Goal: Information Seeking & Learning: Learn about a topic

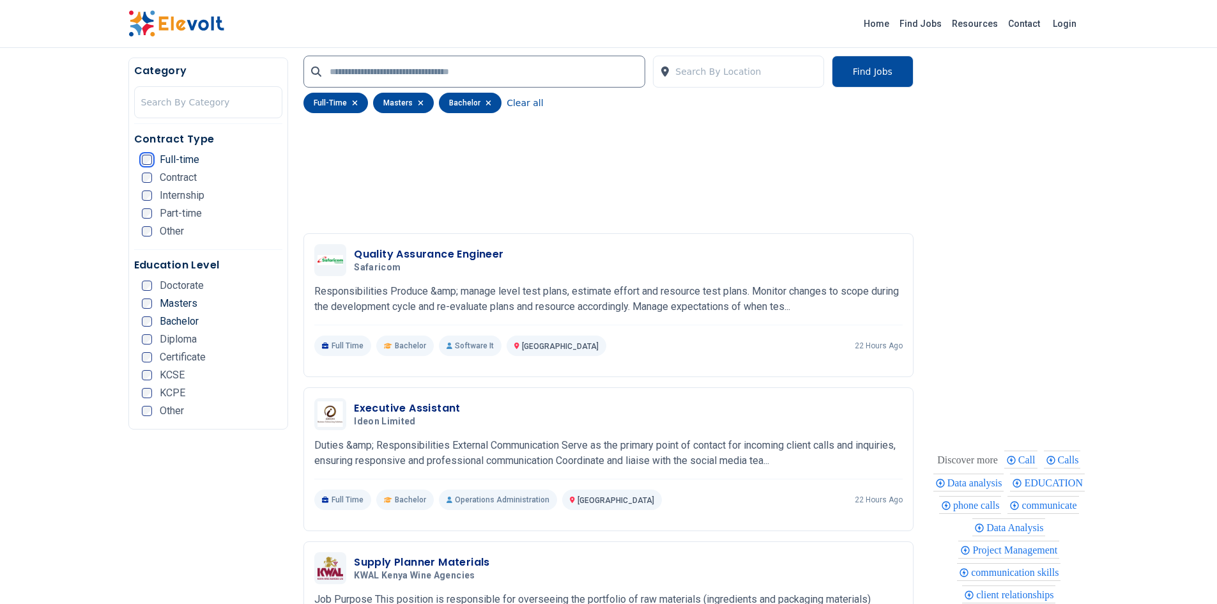
scroll to position [1944, 0]
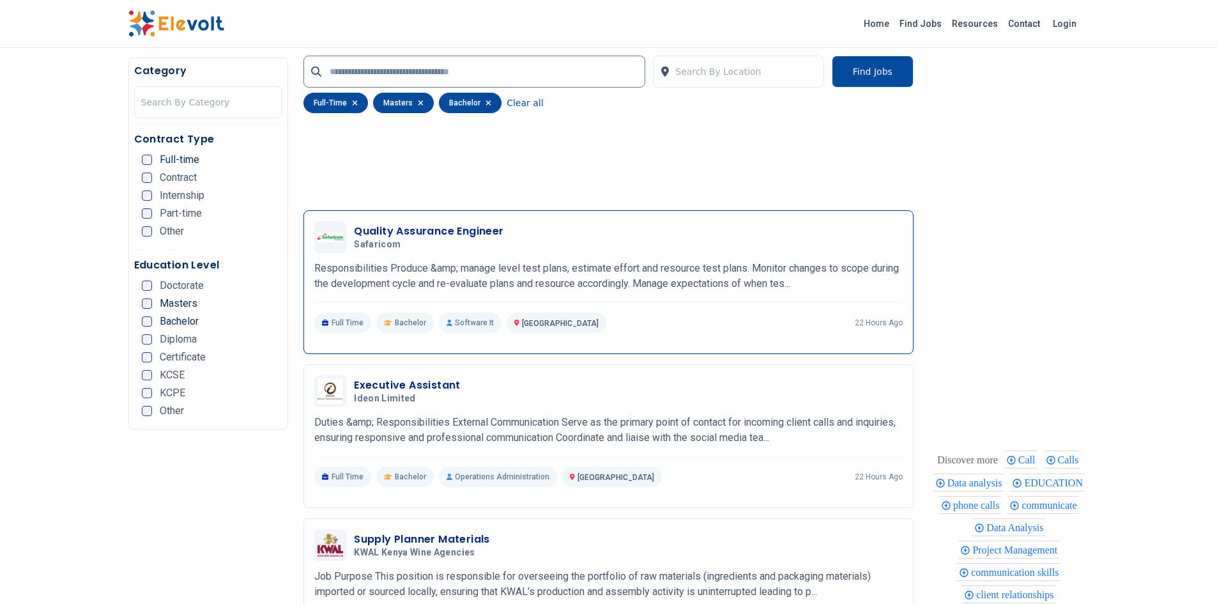
click at [393, 231] on h3 "Quality Assurance Engineer" at bounding box center [429, 231] width 150 height 15
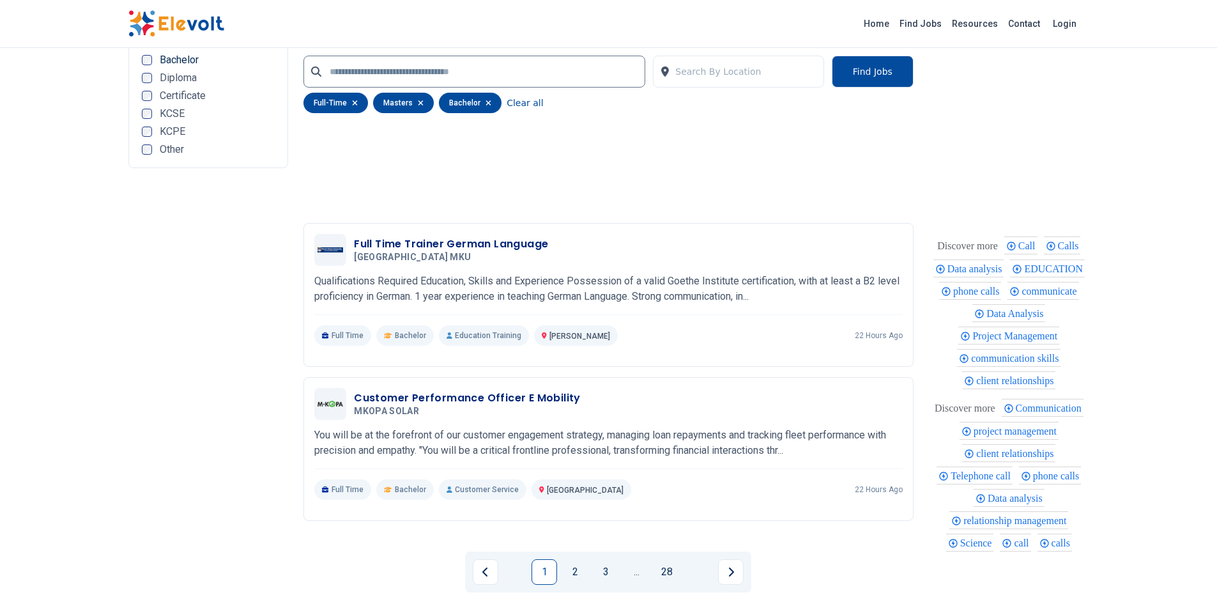
scroll to position [2688, 0]
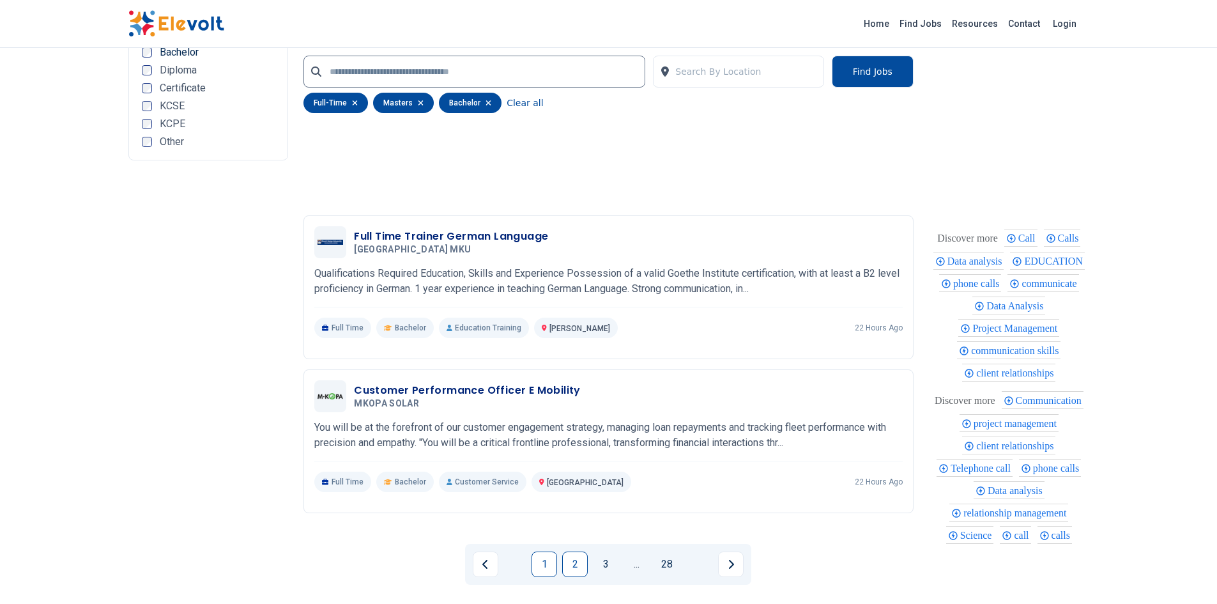
click at [569, 566] on link "2" at bounding box center [575, 564] width 26 height 26
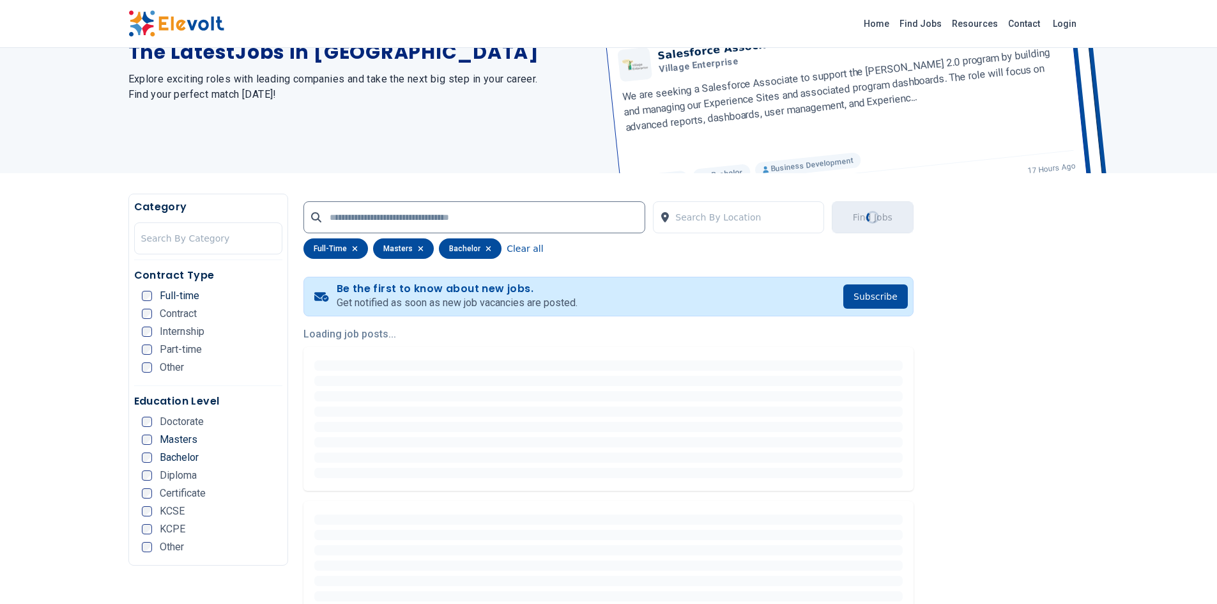
scroll to position [5, 0]
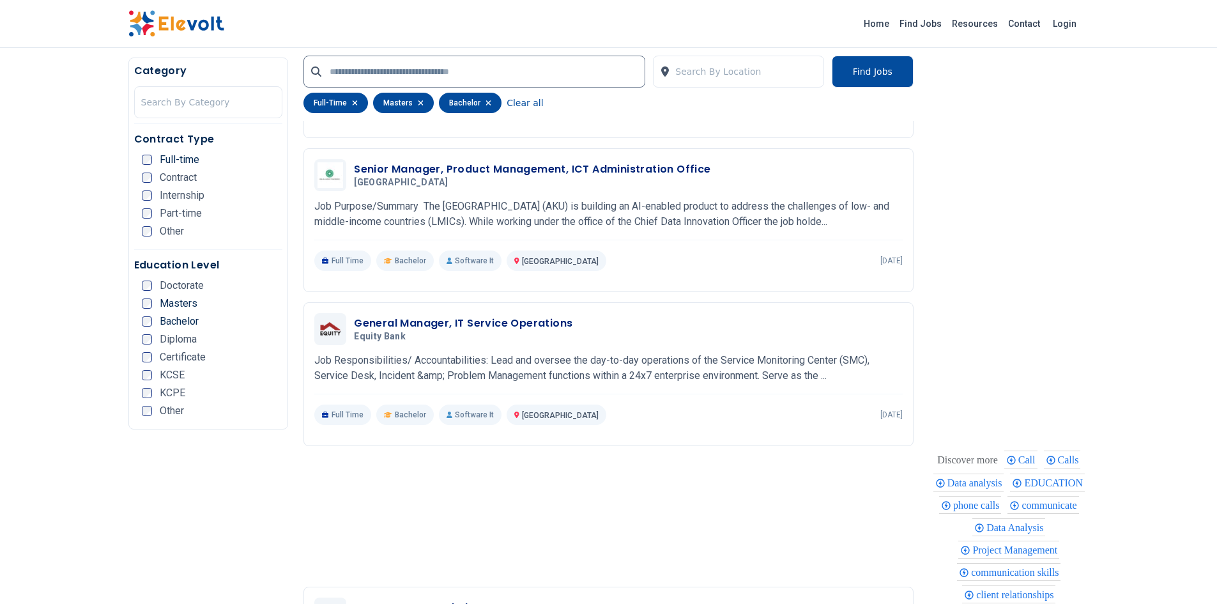
scroll to position [789, 0]
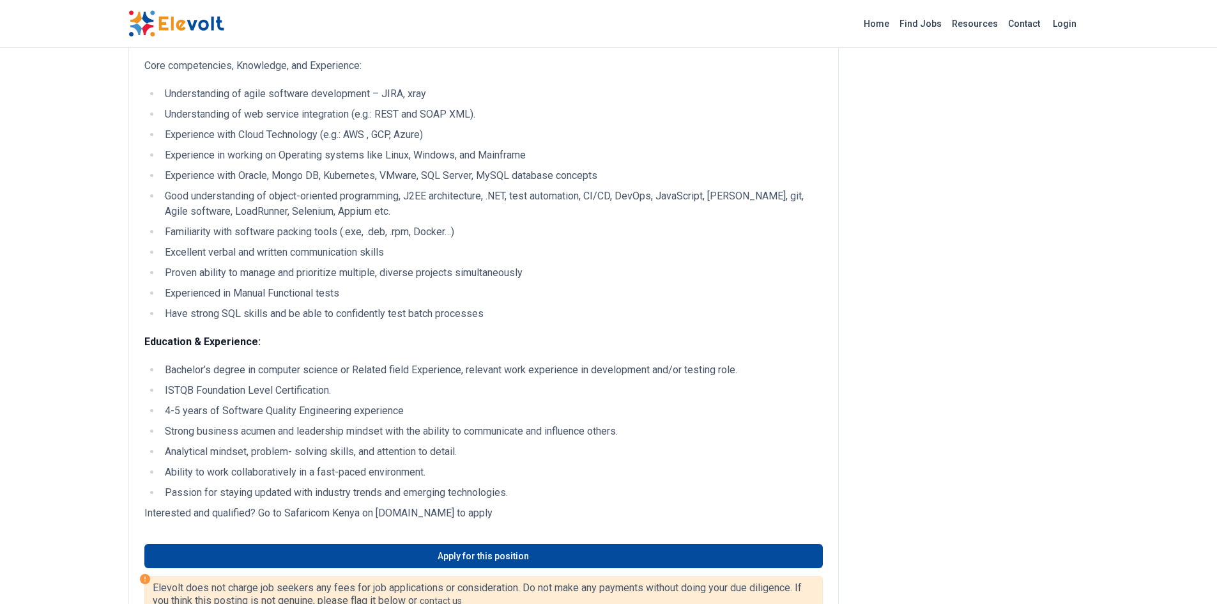
scroll to position [719, 0]
